Goal: Task Accomplishment & Management: Complete application form

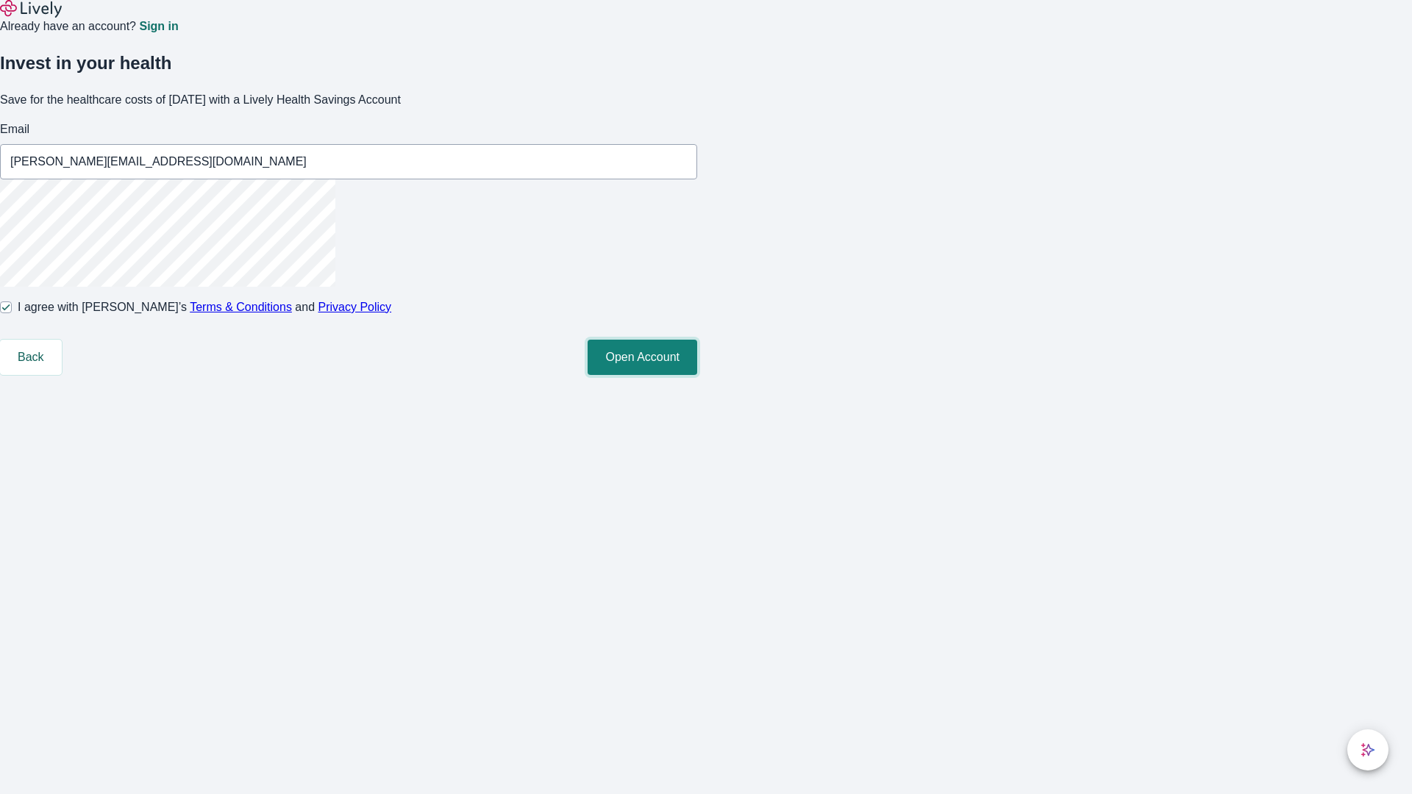
click at [697, 375] on button "Open Account" at bounding box center [643, 357] width 110 height 35
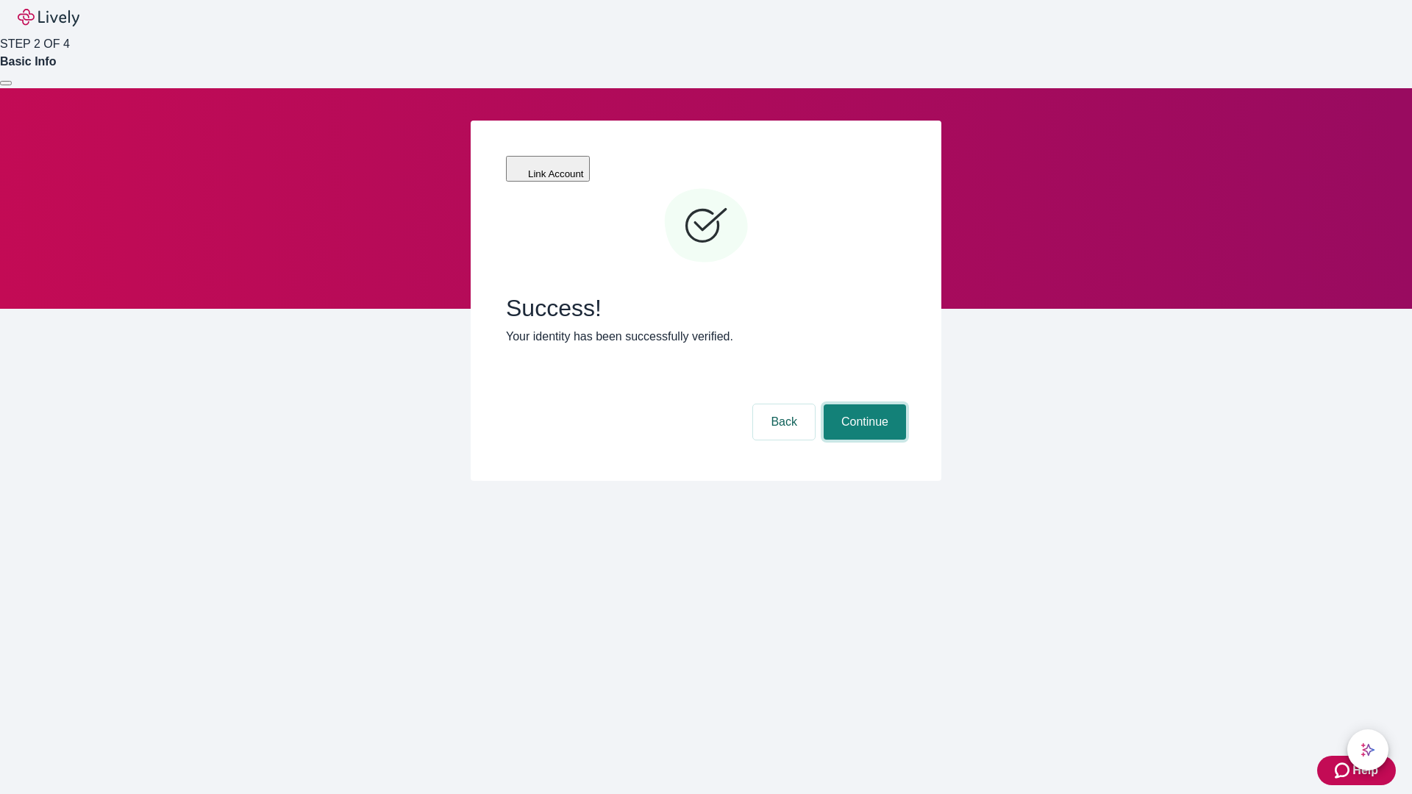
click at [863, 405] on button "Continue" at bounding box center [865, 422] width 82 height 35
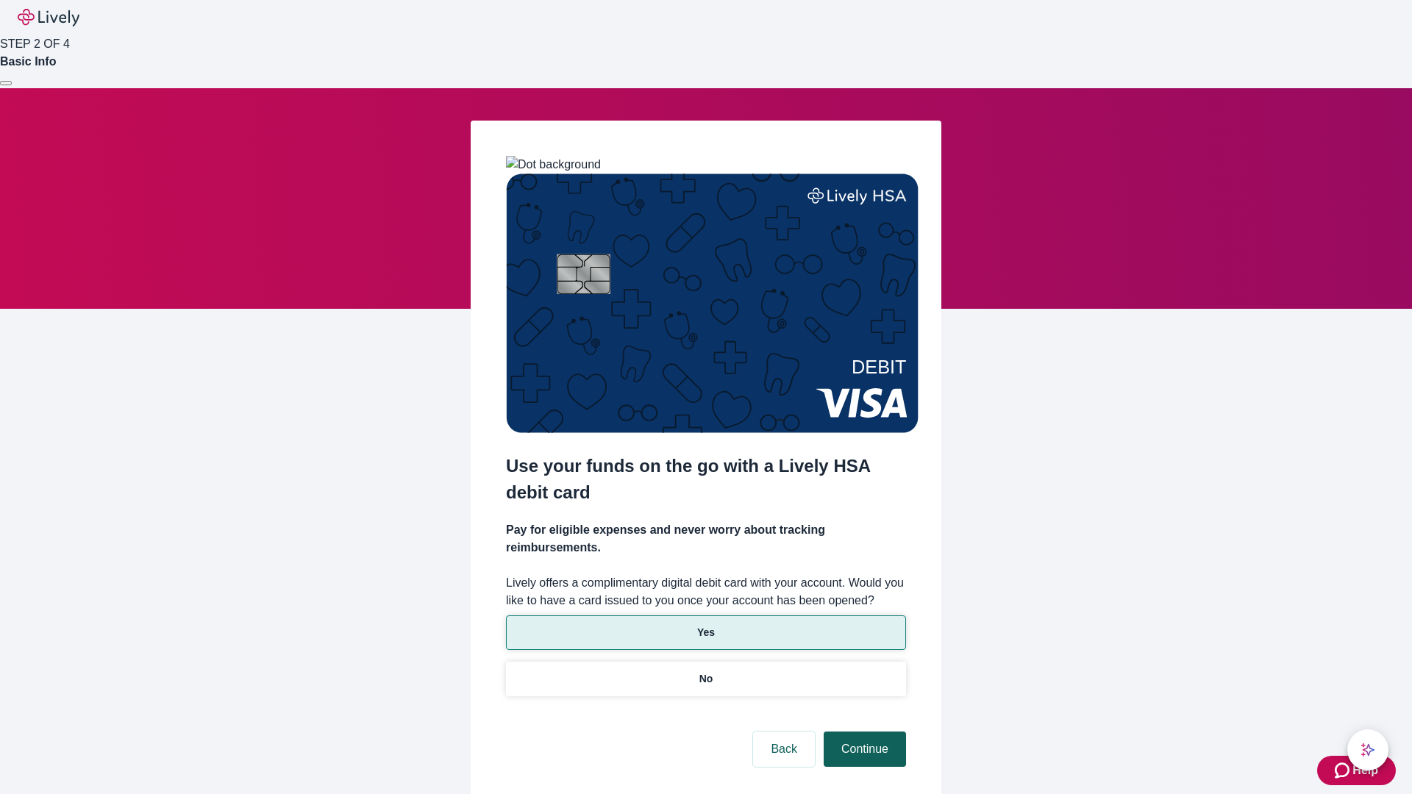
click at [705, 625] on p "Yes" at bounding box center [706, 632] width 18 height 15
click at [863, 732] on button "Continue" at bounding box center [865, 749] width 82 height 35
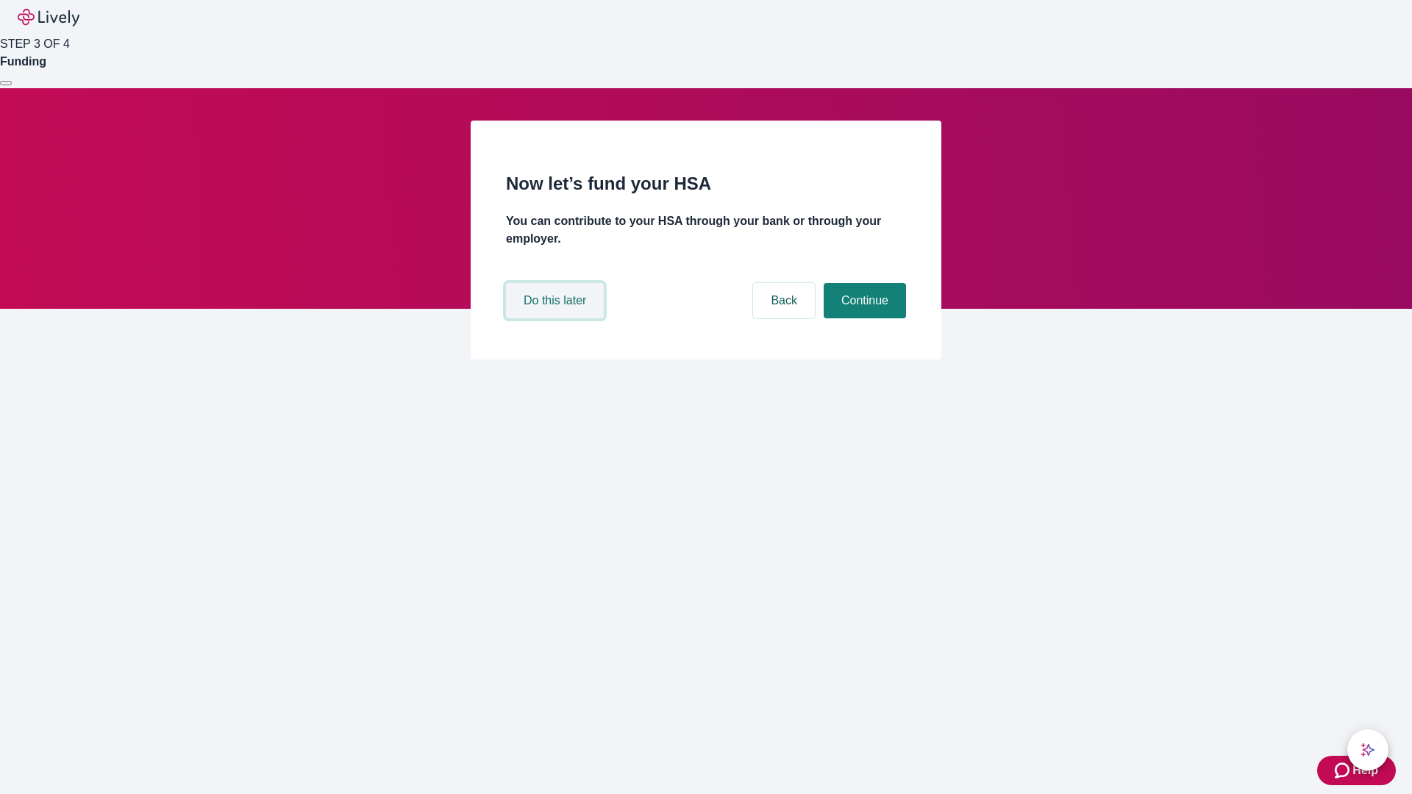
click at [557, 318] on button "Do this later" at bounding box center [555, 300] width 98 height 35
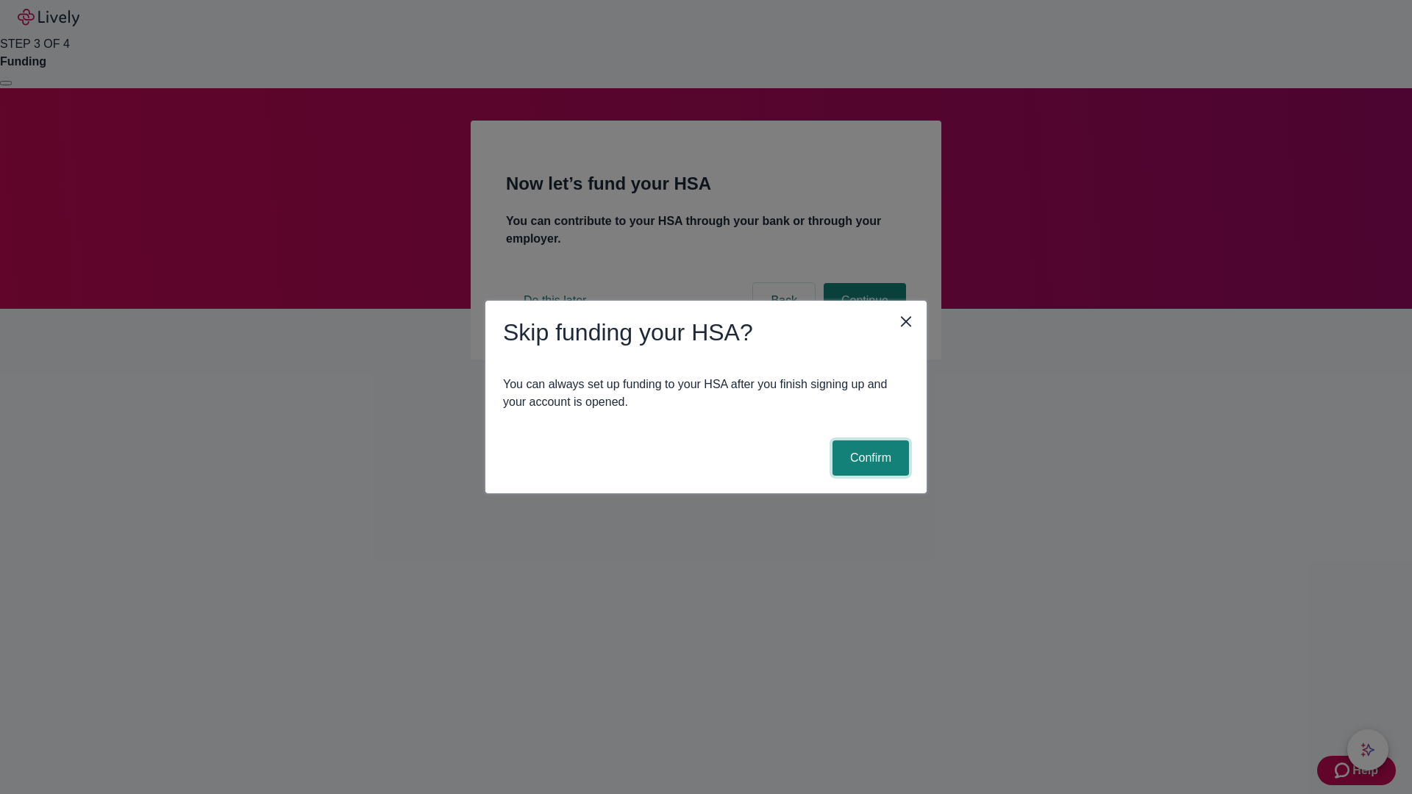
click at [869, 458] on button "Confirm" at bounding box center [871, 458] width 76 height 35
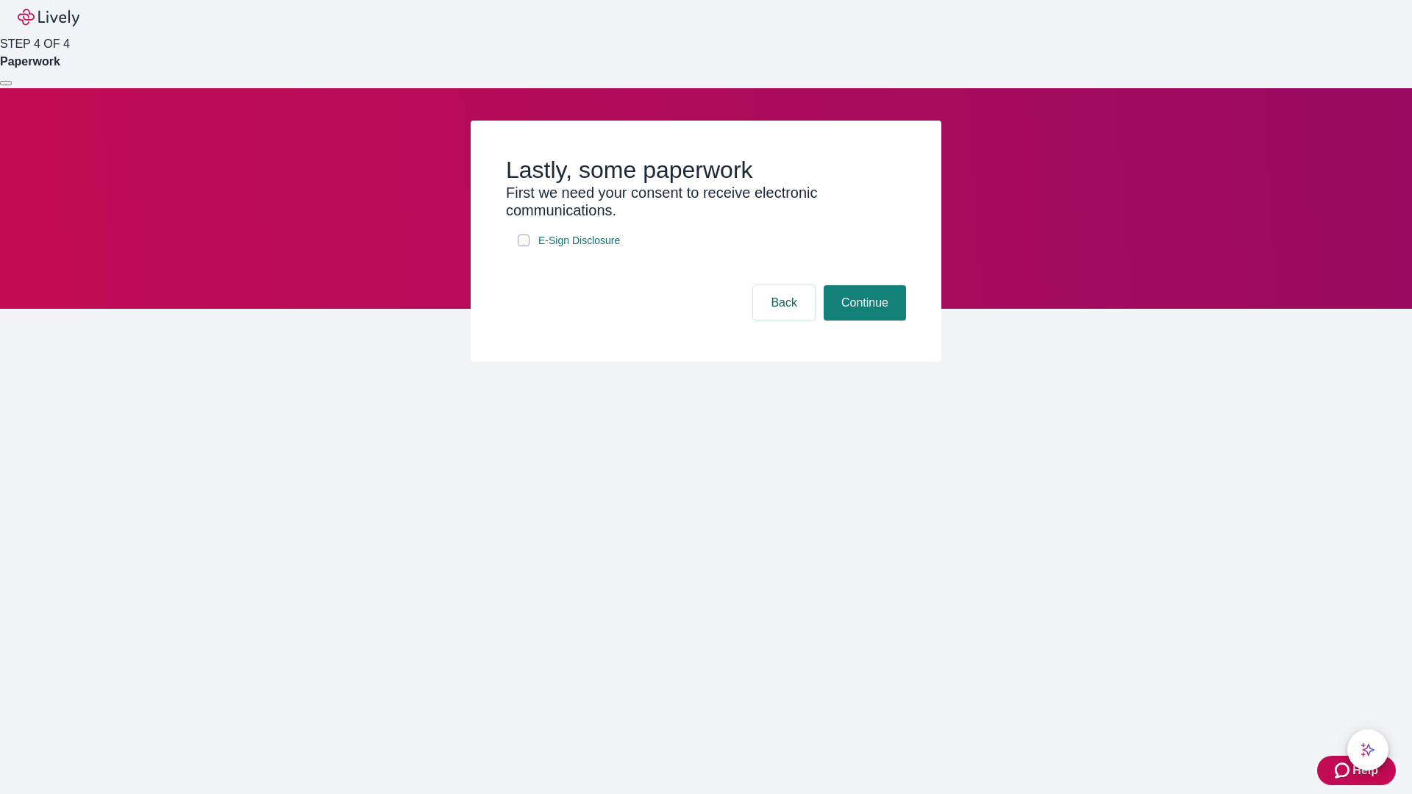
click at [524, 246] on input "E-Sign Disclosure" at bounding box center [524, 241] width 12 height 12
checkbox input "true"
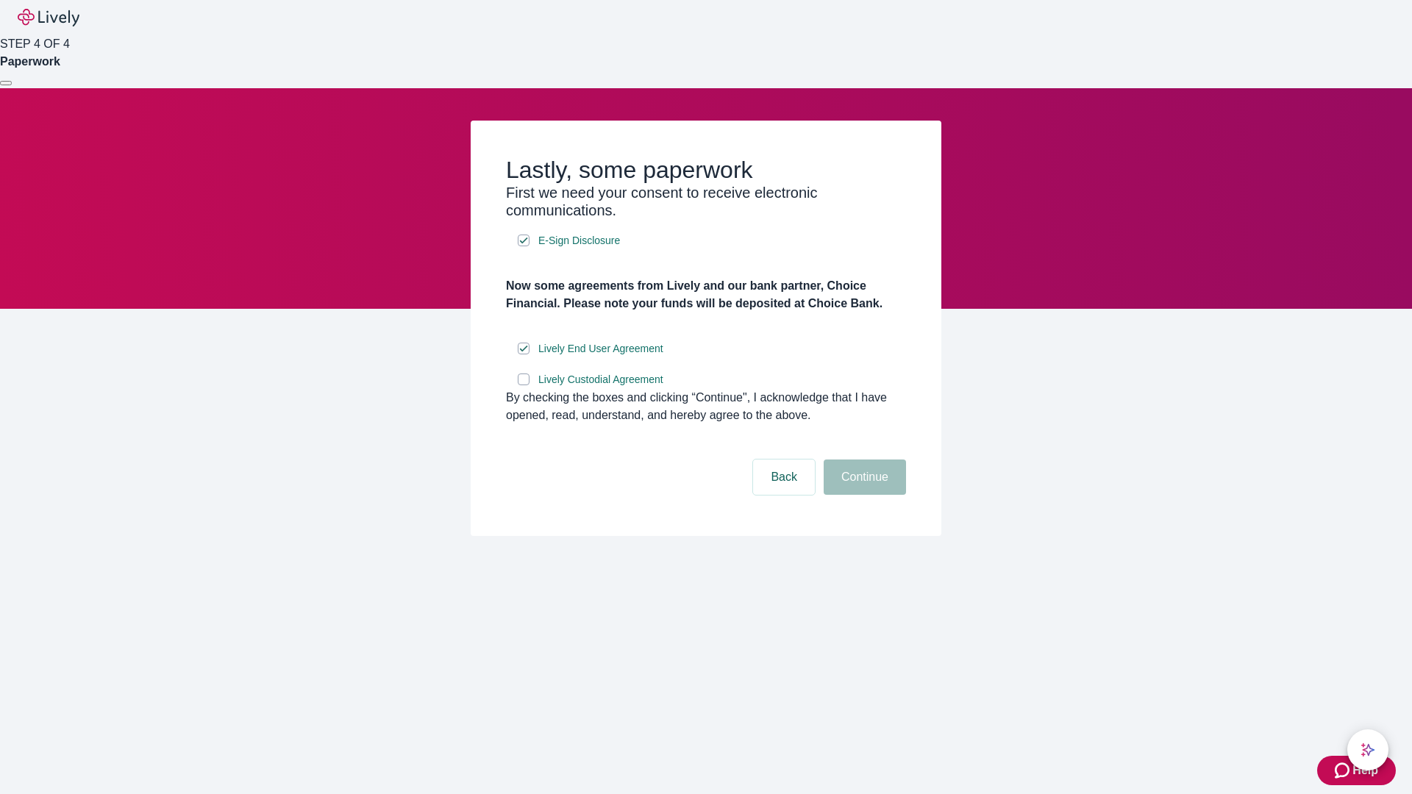
click at [524, 385] on input "Lively Custodial Agreement" at bounding box center [524, 380] width 12 height 12
checkbox input "true"
click at [863, 495] on button "Continue" at bounding box center [865, 477] width 82 height 35
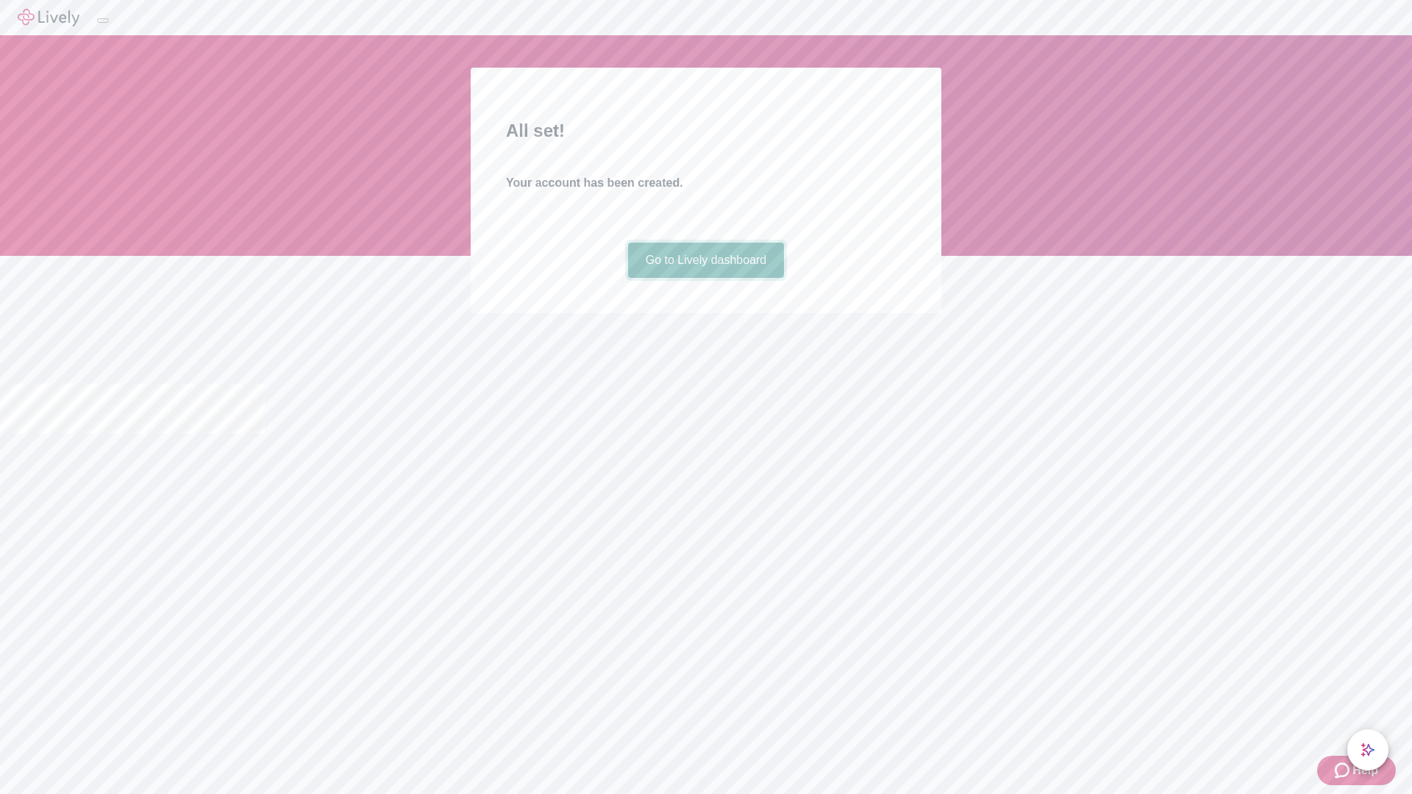
click at [705, 278] on link "Go to Lively dashboard" at bounding box center [706, 260] width 157 height 35
